Goal: Communication & Community: Answer question/provide support

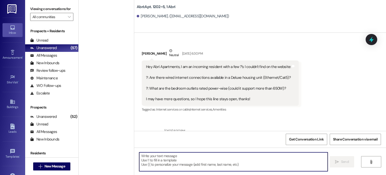
scroll to position [10061, 0]
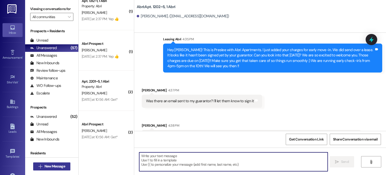
click at [61, 165] on span "New Message" at bounding box center [54, 165] width 21 height 5
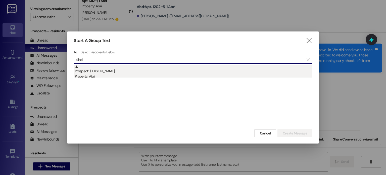
type input "sibel"
click at [101, 78] on div "Property: Abri" at bounding box center [193, 76] width 237 height 5
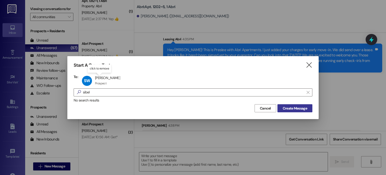
click at [299, 108] on span "Create Message" at bounding box center [295, 107] width 24 height 5
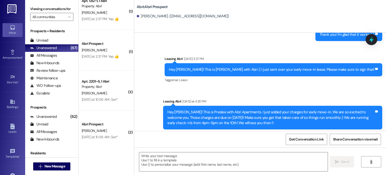
scroll to position [595, 0]
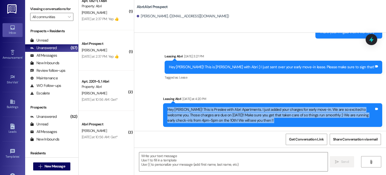
drag, startPoint x: 165, startPoint y: 109, endPoint x: 229, endPoint y: 140, distance: 71.3
click at [229, 140] on div "Sent via SMS Leasing Abri [DATE] 3:19 PM Hey [PERSON_NAME] this is [PERSON_NAME…" at bounding box center [260, 120] width 252 height 175
click at [239, 120] on div "Hey [PERSON_NAME]! This is Preslee with Abri Apartments. I just added your char…" at bounding box center [270, 115] width 207 height 16
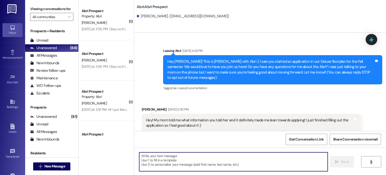
scroll to position [1133, 0]
